Goal: Task Accomplishment & Management: Manage account settings

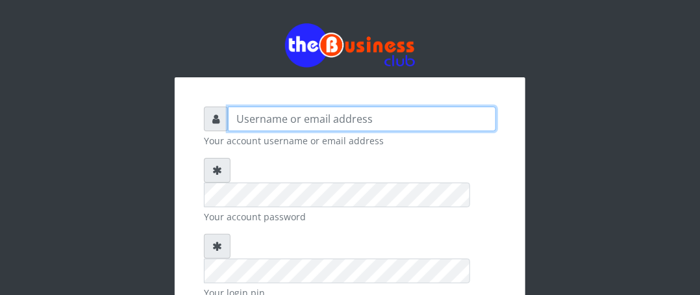
click at [265, 124] on input "text" at bounding box center [362, 119] width 268 height 25
type input "b"
type input "Boboyen"
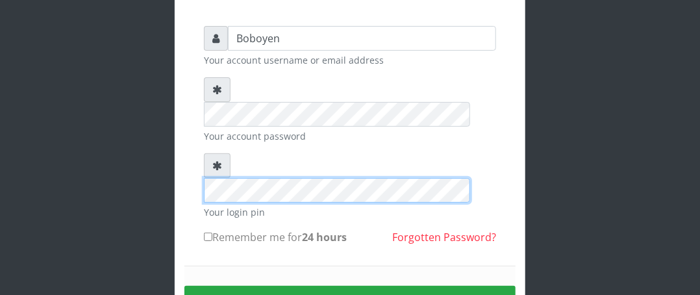
scroll to position [152, 0]
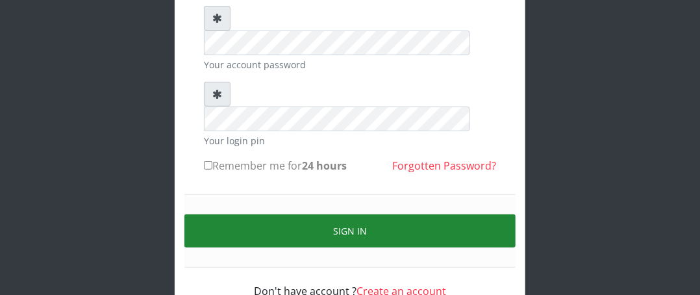
click at [305, 214] on button "Sign in" at bounding box center [350, 230] width 331 height 33
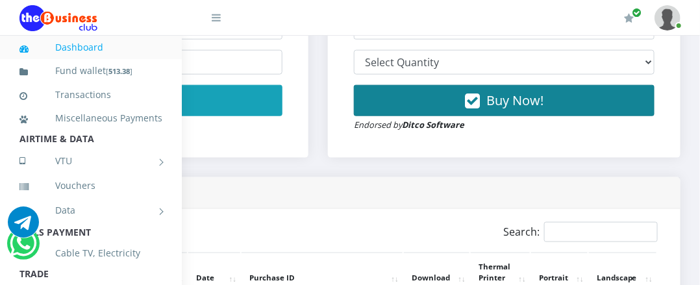
scroll to position [505, 262]
